Goal: Information Seeking & Learning: Check status

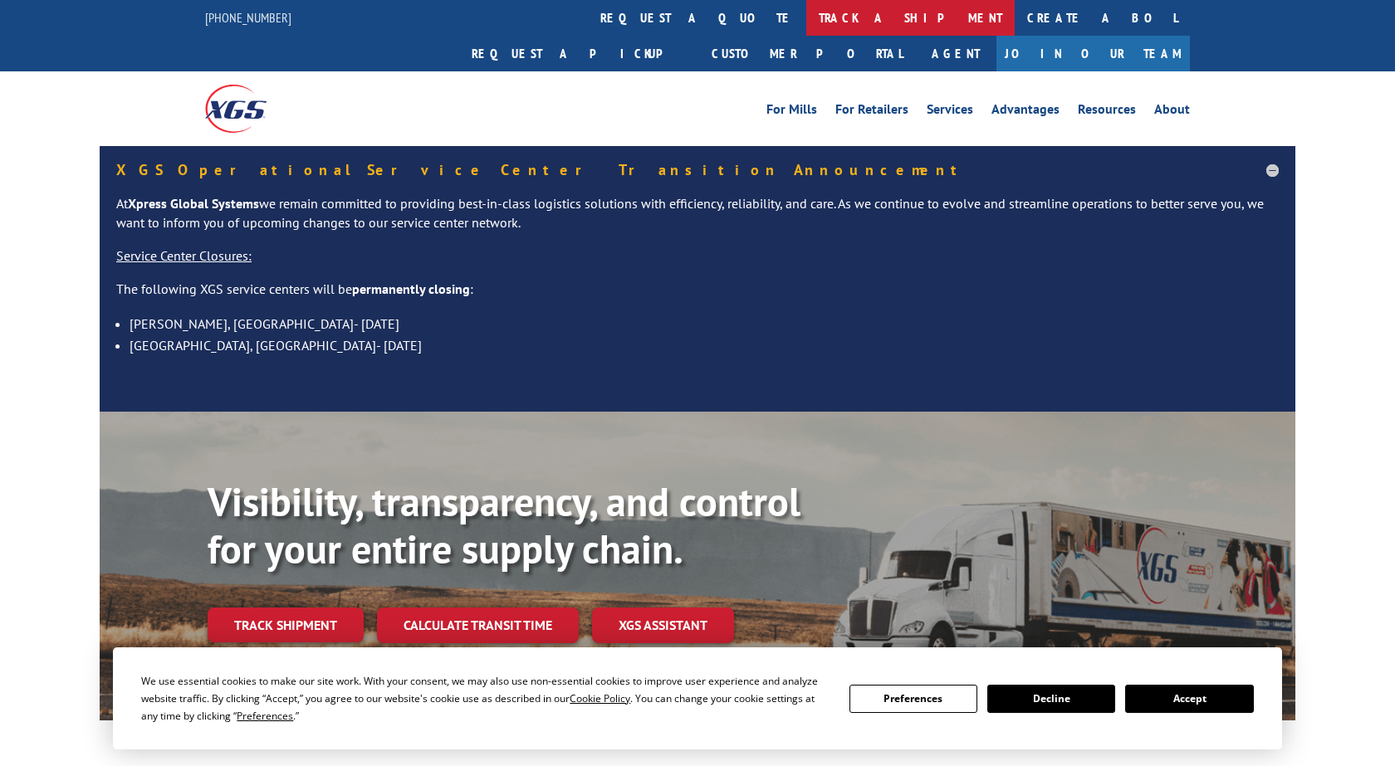
click at [806, 27] on link "track a shipment" at bounding box center [910, 18] width 208 height 36
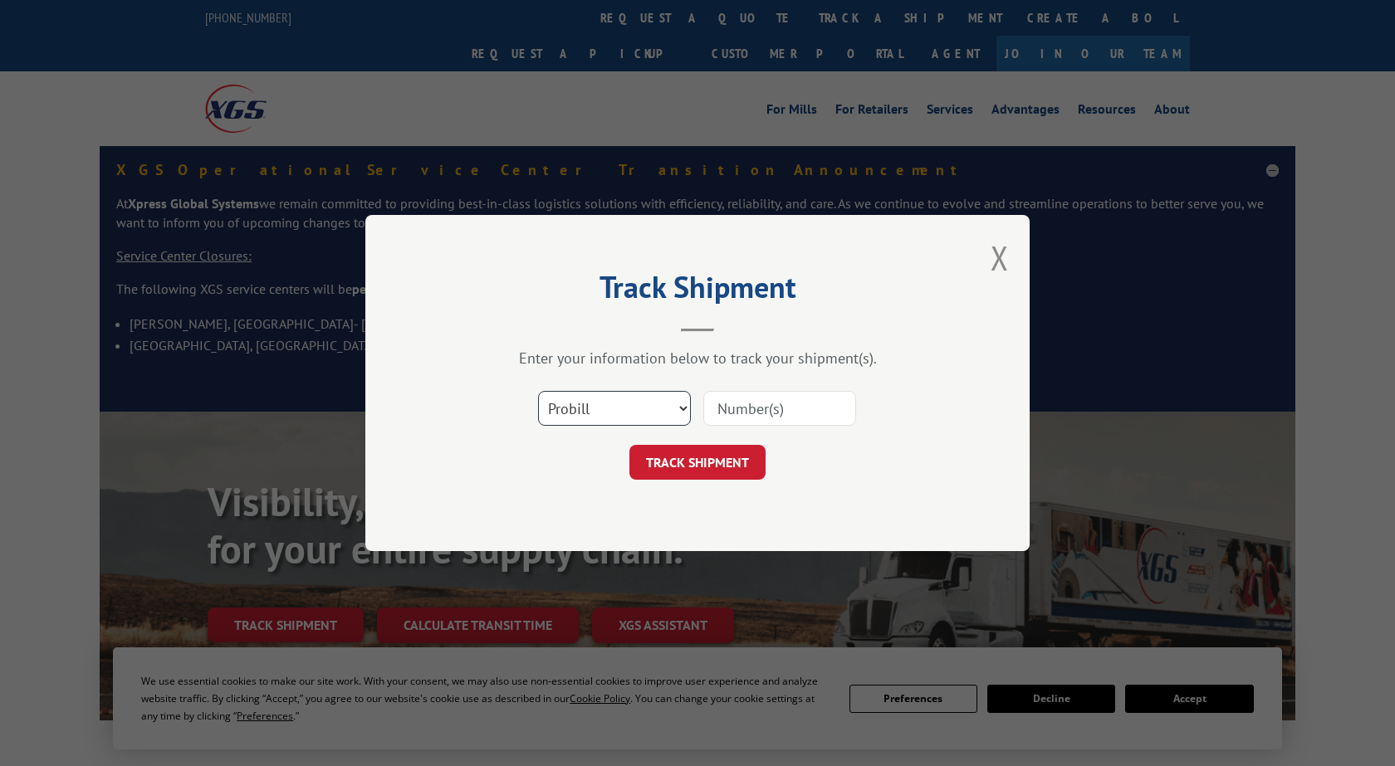
click at [538, 391] on select "Select category... Probill BOL PO" at bounding box center [614, 408] width 153 height 35
select select "bol"
click option "BOL" at bounding box center [0, 0] width 0 height 0
click at [775, 407] on input at bounding box center [779, 408] width 153 height 35
paste input "738676"
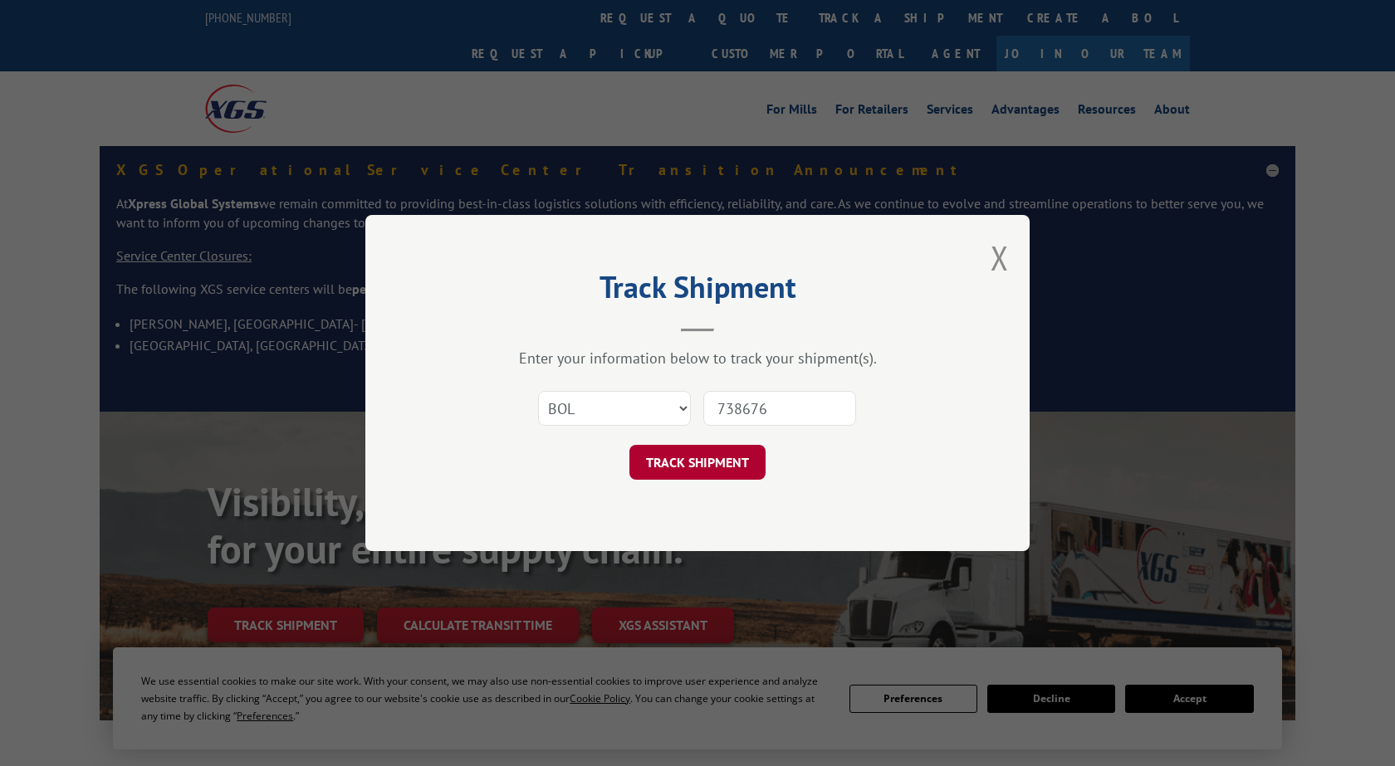
type input "738676"
click at [704, 475] on button "TRACK SHIPMENT" at bounding box center [697, 462] width 136 height 35
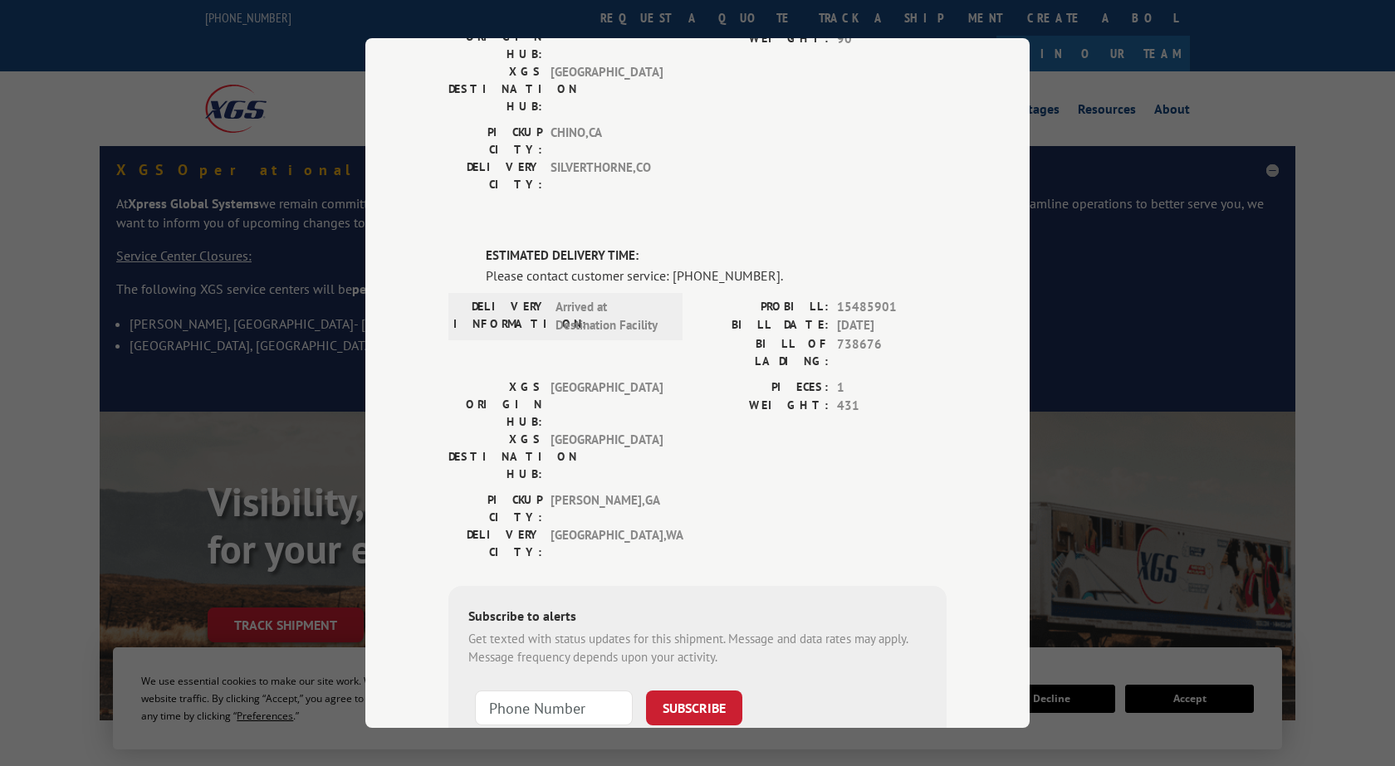
scroll to position [384, 0]
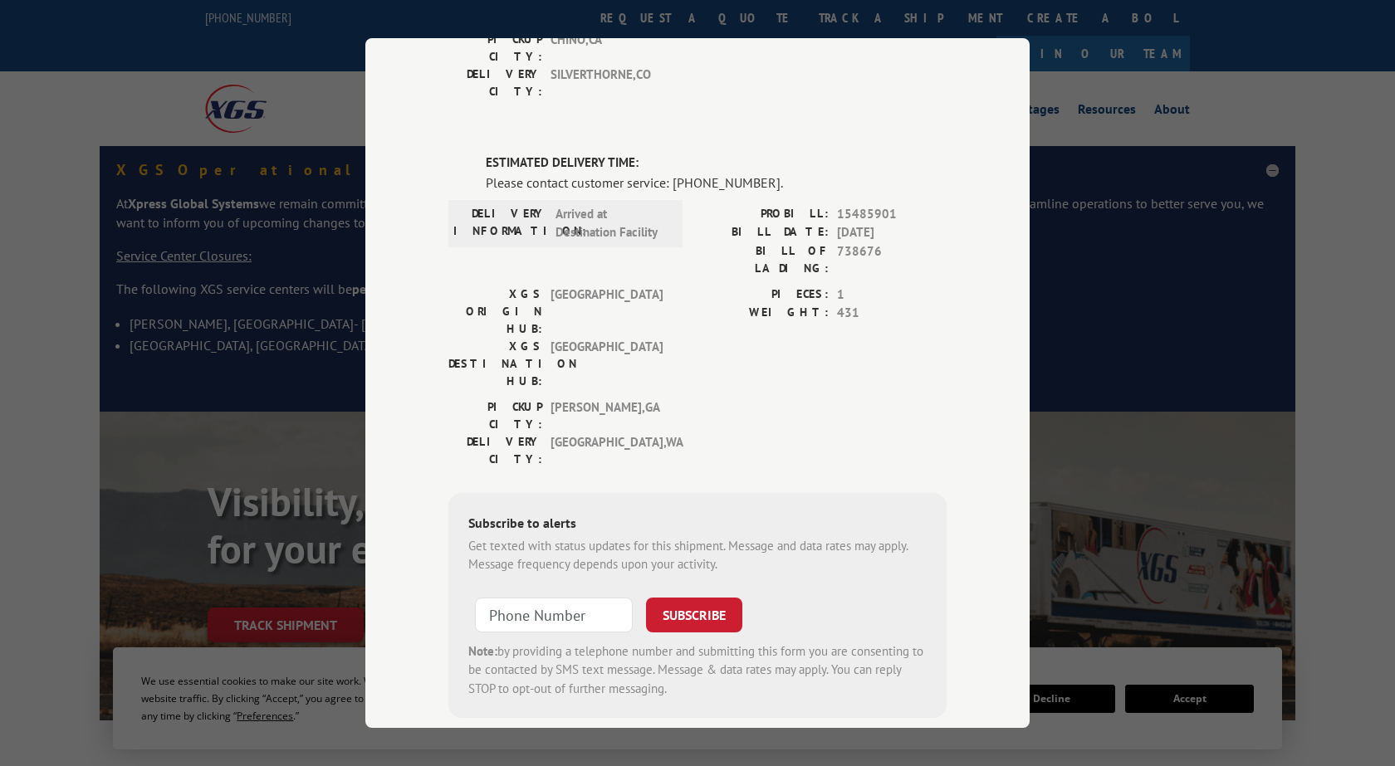
click at [1156, 282] on div "Track Shipment DELIVERED DELIVERY INFORMATION: PROBILL: 9742022 BILL DATE: [DAT…" at bounding box center [697, 383] width 1395 height 766
click at [428, 716] on div "Track Shipment DELIVERED DELIVERY INFORMATION: PROBILL: 9742022 BILL DATE: [DAT…" at bounding box center [697, 383] width 664 height 690
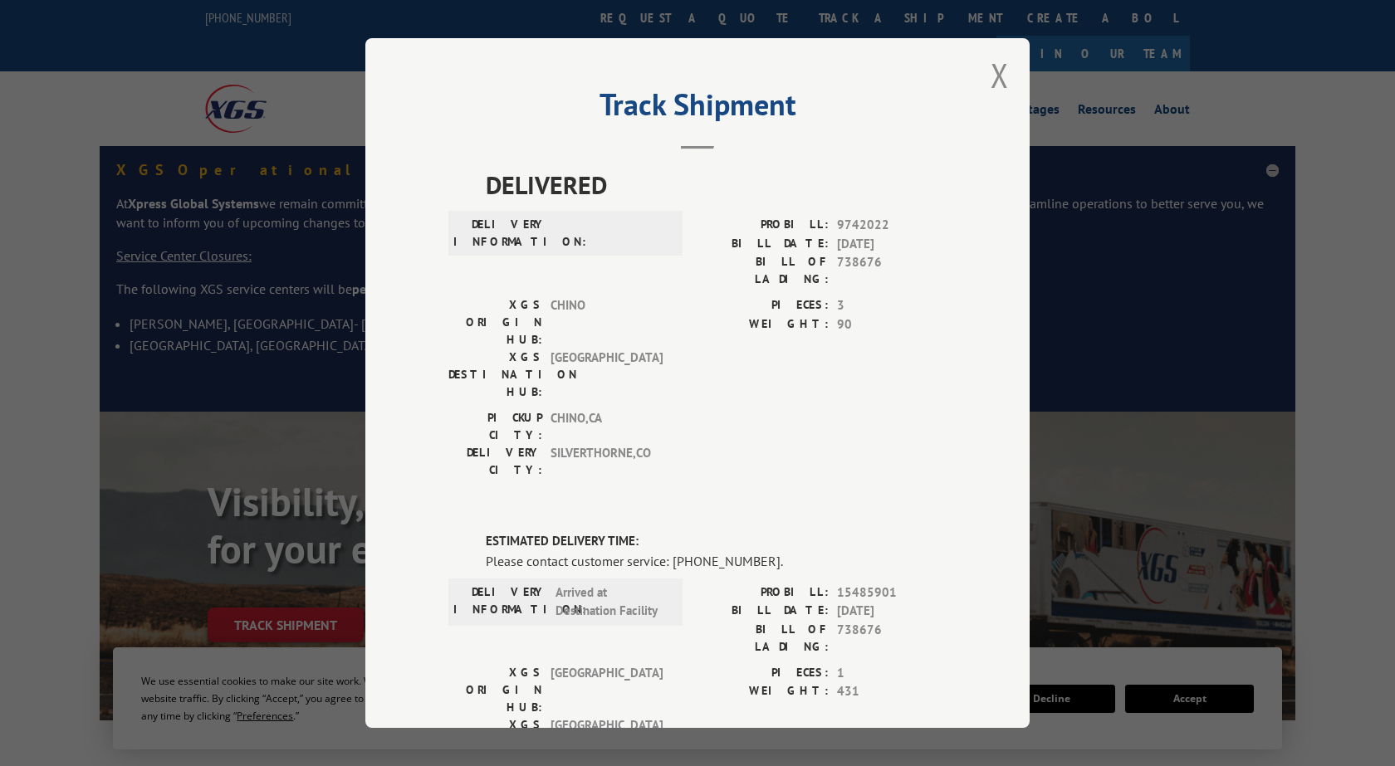
scroll to position [0, 0]
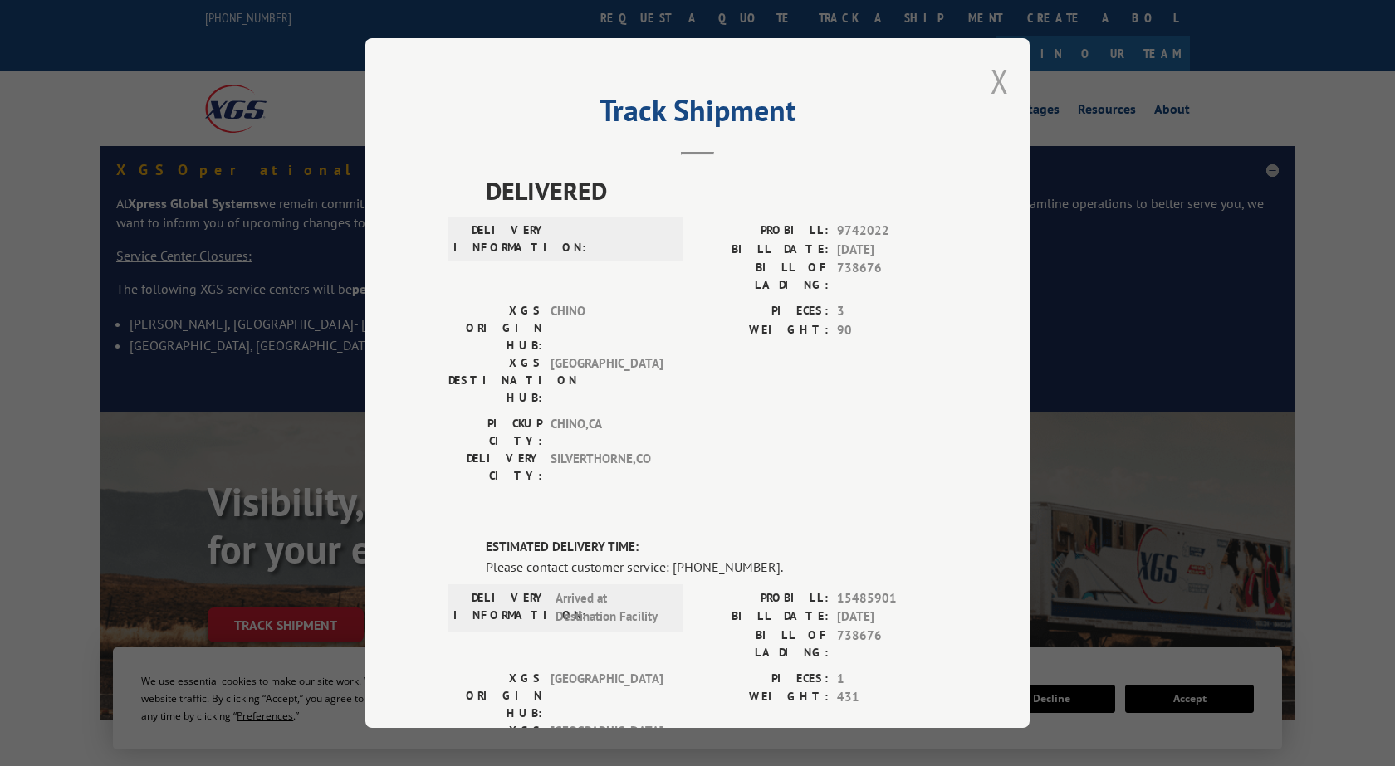
click at [1001, 82] on button "Close modal" at bounding box center [999, 81] width 18 height 44
